Goal: Navigation & Orientation: Understand site structure

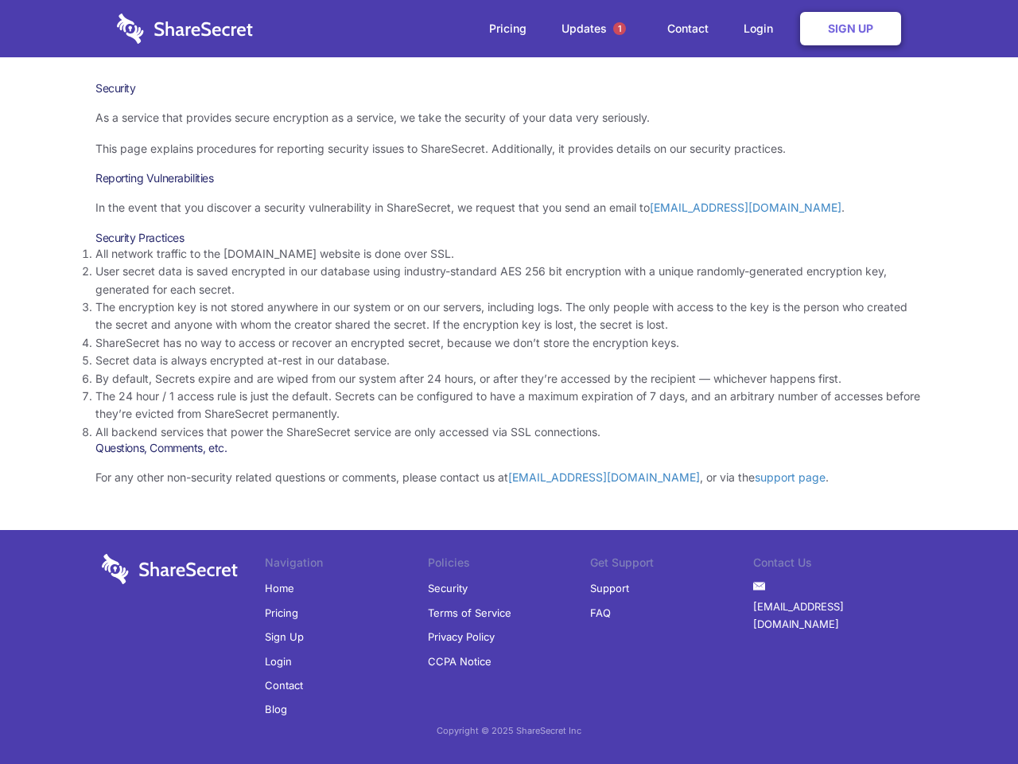
click at [509, 382] on li "By default, Secrets expire and are wiped from our system after 24 hours, or aft…" at bounding box center [508, 378] width 827 height 17
click at [620, 29] on span "1" at bounding box center [619, 28] width 13 height 13
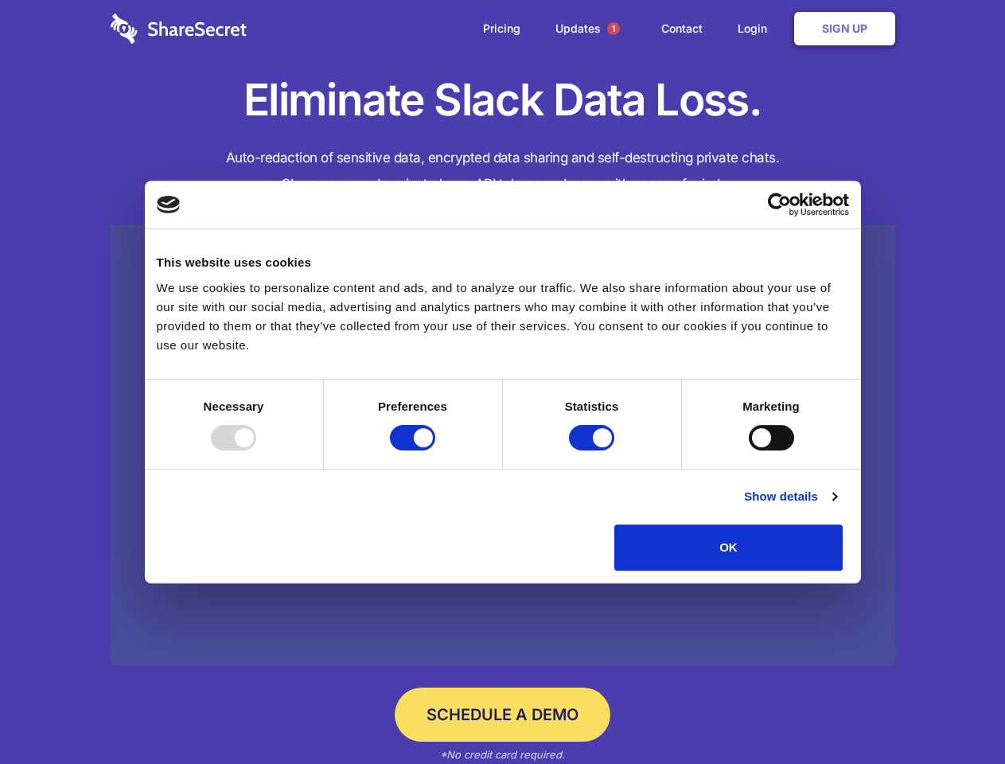
click at [256, 450] on div at bounding box center [233, 437] width 45 height 25
click at [435, 450] on input "Preferences" at bounding box center [412, 437] width 45 height 25
checkbox input "false"
click at [593, 450] on input "Statistics" at bounding box center [591, 437] width 45 height 25
checkbox input "false"
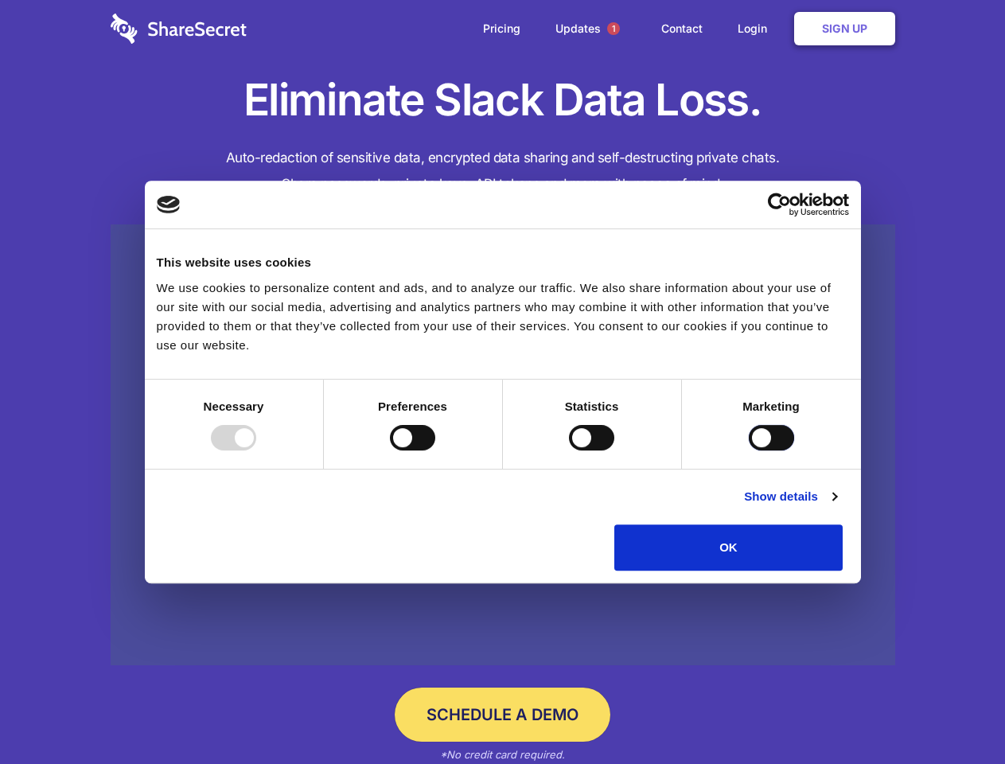
click at [748, 450] on input "Marketing" at bounding box center [770, 437] width 45 height 25
checkbox input "true"
click at [836, 506] on link "Show details" at bounding box center [790, 496] width 92 height 19
click at [0, 0] on li "Necessary 7 Necessary cookies help make a website usable by enabling basic func…" at bounding box center [0, 0] width 0 height 0
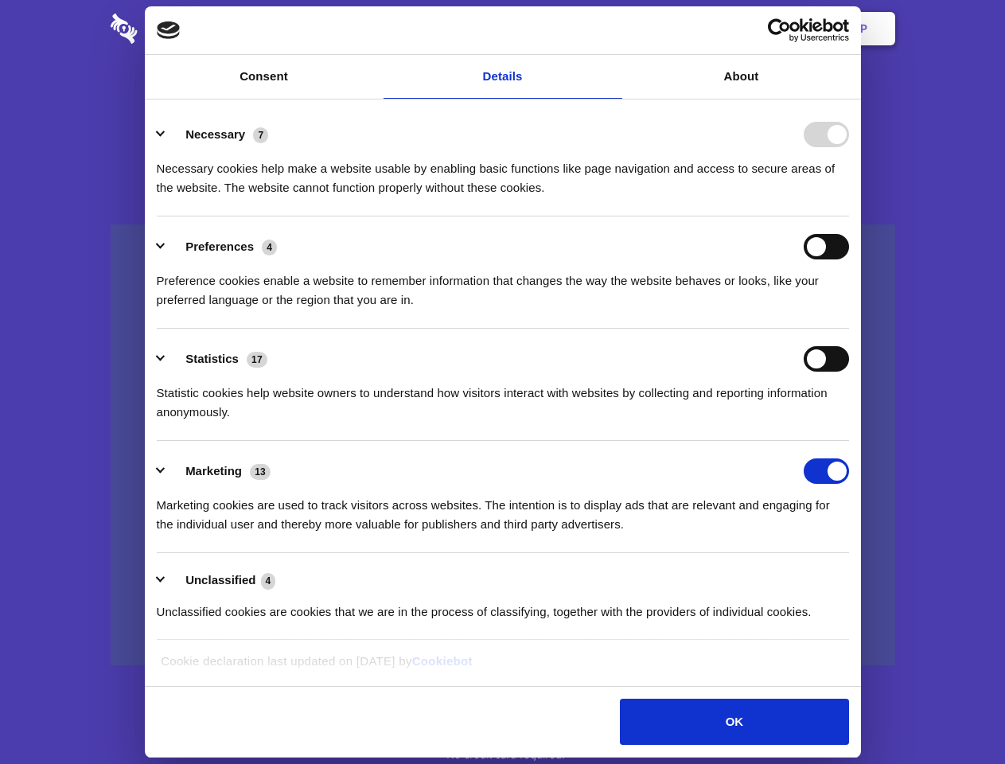
click at [612, 29] on span "1" at bounding box center [613, 28] width 13 height 13
